Goal: Check status: Check status

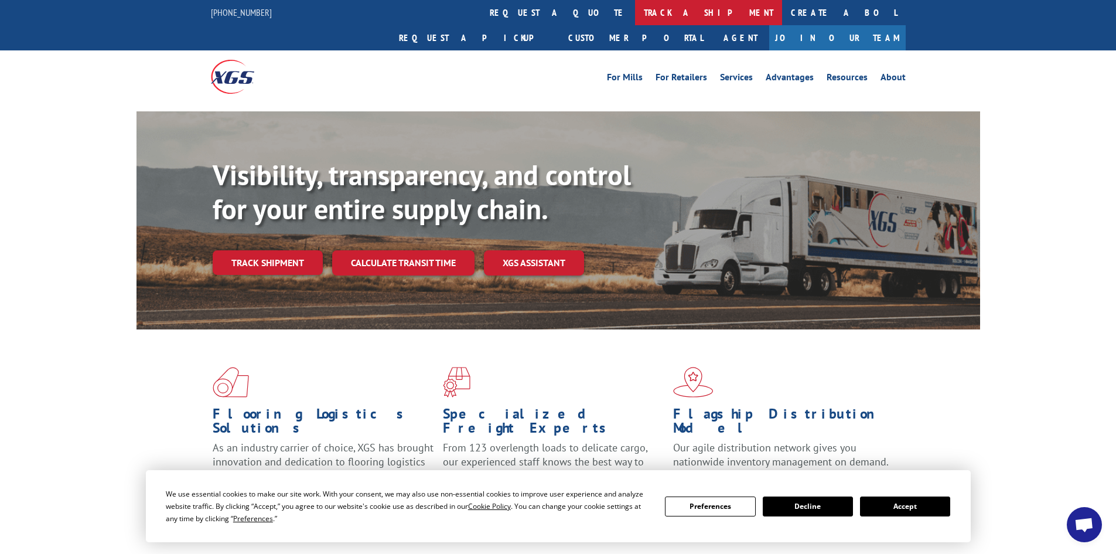
click at [635, 17] on link "track a shipment" at bounding box center [708, 12] width 147 height 25
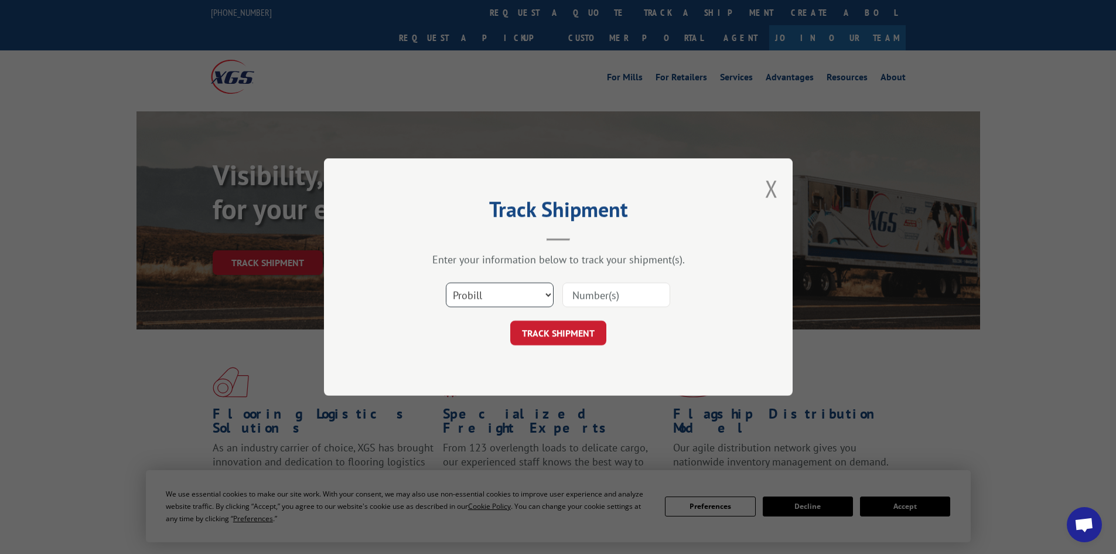
click at [550, 294] on select "Select category... Probill BOL PO" at bounding box center [500, 294] width 108 height 25
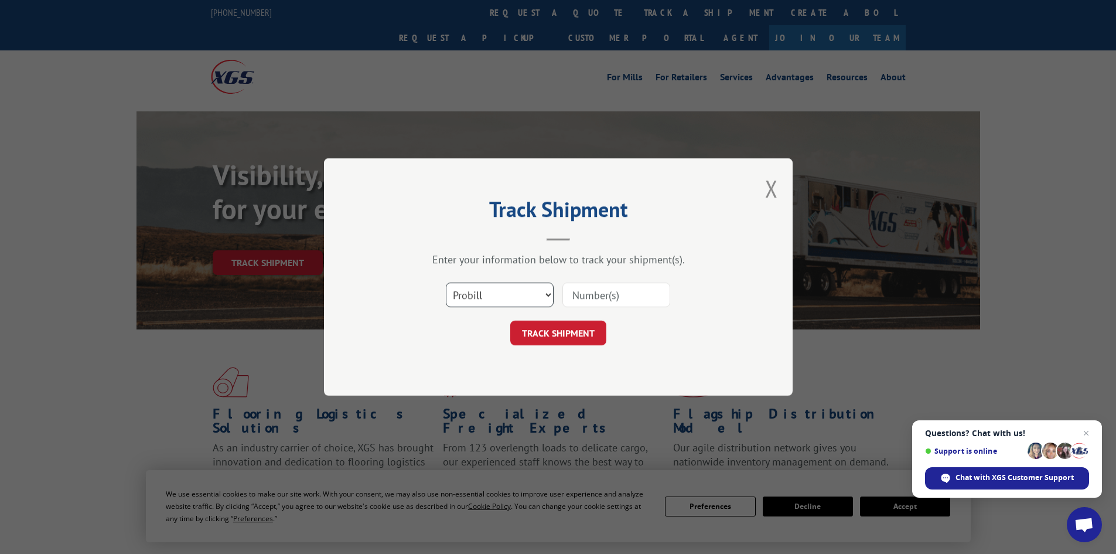
select select "po"
click at [446, 282] on select "Select category... Probill BOL PO" at bounding box center [500, 294] width 108 height 25
click at [583, 299] on input at bounding box center [616, 294] width 108 height 25
paste input "12535687"
type input "12535687"
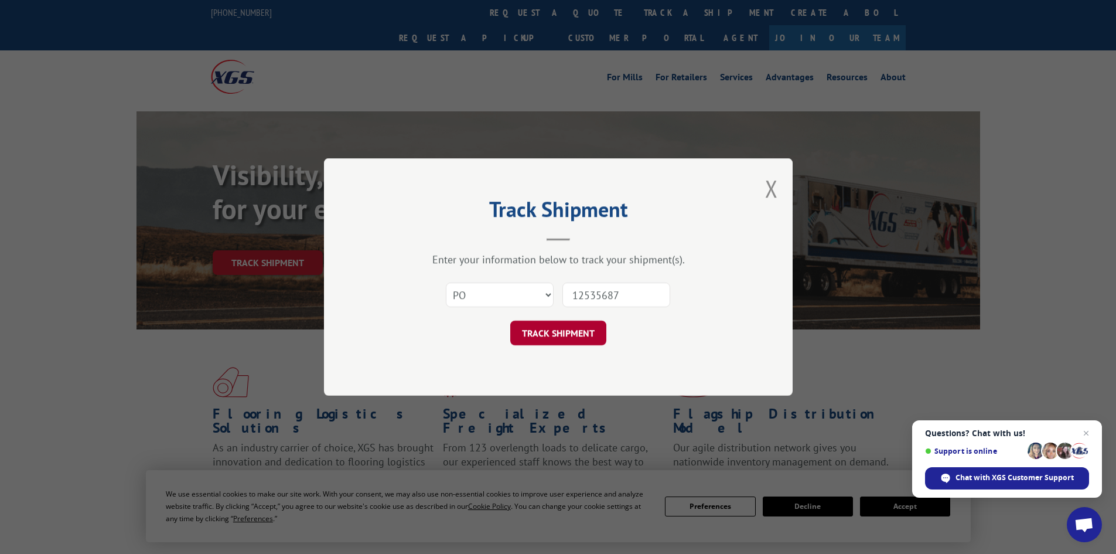
click at [565, 333] on button "TRACK SHIPMENT" at bounding box center [558, 332] width 96 height 25
